Goal: Navigation & Orientation: Find specific page/section

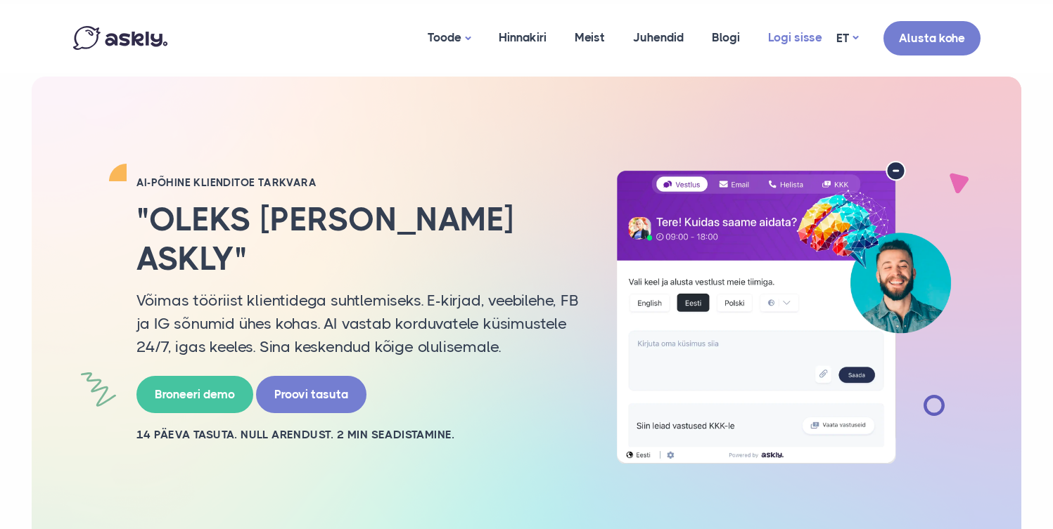
click at [800, 43] on link "Logi sisse" at bounding box center [795, 38] width 82 height 68
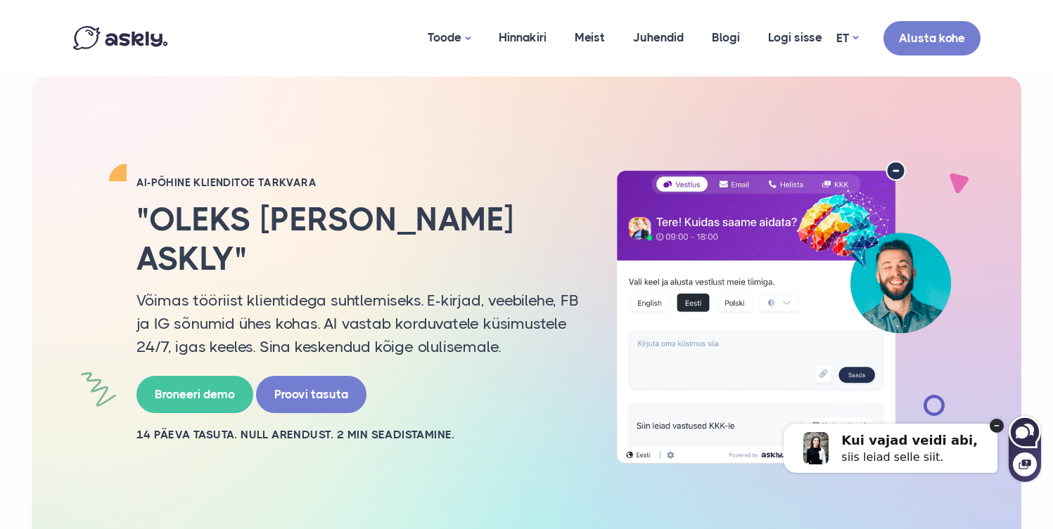
click at [1021, 429] on icon at bounding box center [1021, 433] width 13 height 12
select select "**"
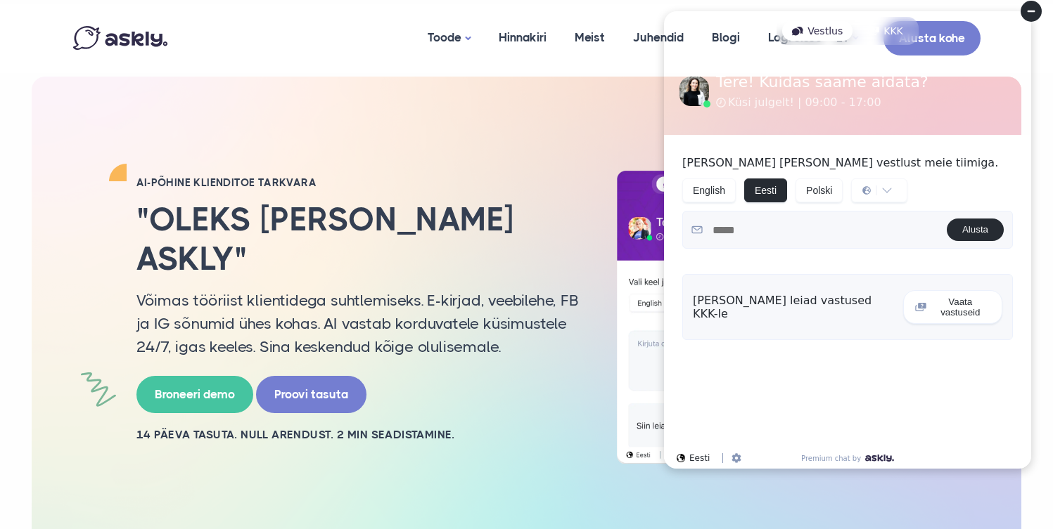
click at [1032, 13] on circle at bounding box center [1030, 11] width 21 height 21
